Goal: Information Seeking & Learning: Learn about a topic

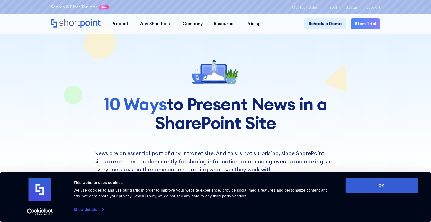
click at [92, 210] on link "Show details" at bounding box center [88, 210] width 30 height 8
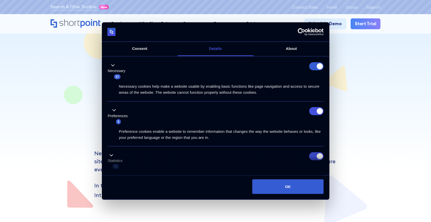
click at [311, 155] on input "Statistics" at bounding box center [316, 156] width 14 height 8
checkbox input "false"
click at [314, 112] on input "Preferences" at bounding box center [316, 111] width 14 height 8
checkbox input "false"
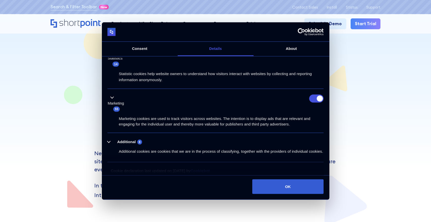
scroll to position [104, 0]
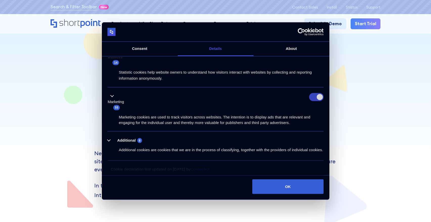
click at [314, 95] on input "Marketing" at bounding box center [316, 97] width 14 height 8
checkbox input "false"
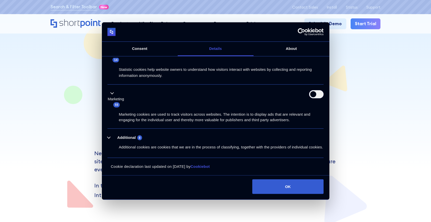
scroll to position [111, 0]
click at [109, 135] on button "Additional 8" at bounding box center [126, 138] width 38 height 6
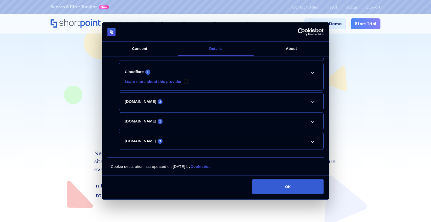
scroll to position [237, 0]
click at [314, 141] on link "[DOMAIN_NAME] 3" at bounding box center [221, 141] width 193 height 6
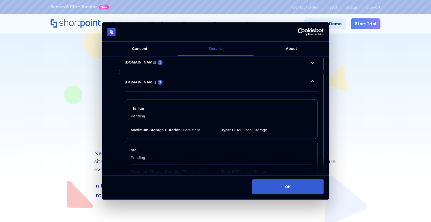
scroll to position [255, 0]
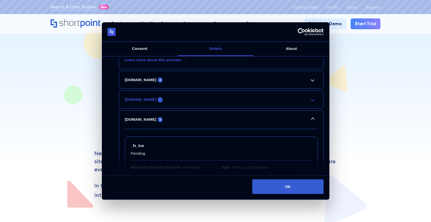
click at [309, 102] on link "[DOMAIN_NAME] 1" at bounding box center [221, 100] width 193 height 6
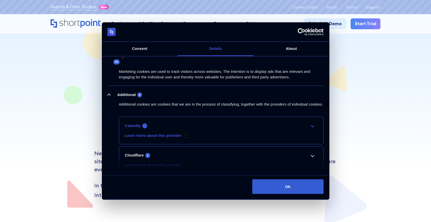
scroll to position [143, 0]
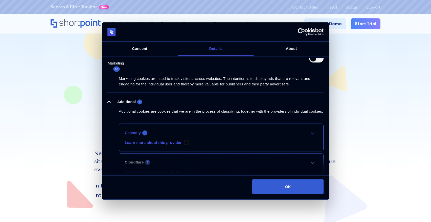
click at [312, 136] on link "Calendly 1" at bounding box center [221, 133] width 193 height 6
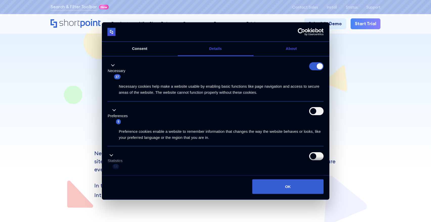
scroll to position [0, 0]
click at [144, 49] on link "Consent" at bounding box center [140, 49] width 76 height 14
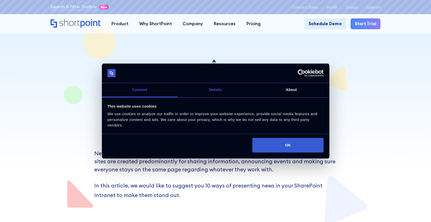
click at [220, 89] on link "Details" at bounding box center [216, 90] width 76 height 14
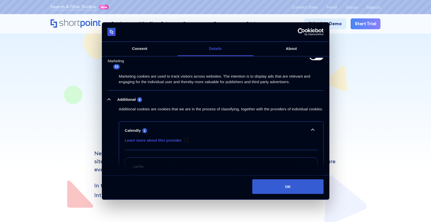
scroll to position [146, 0]
click at [109, 98] on button "Additional 8" at bounding box center [126, 99] width 38 height 6
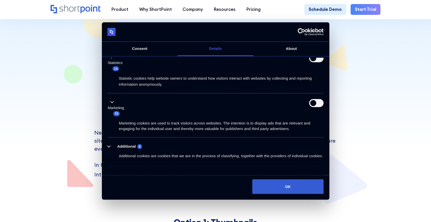
scroll to position [102, 0]
